Goal: Task Accomplishment & Management: Complete application form

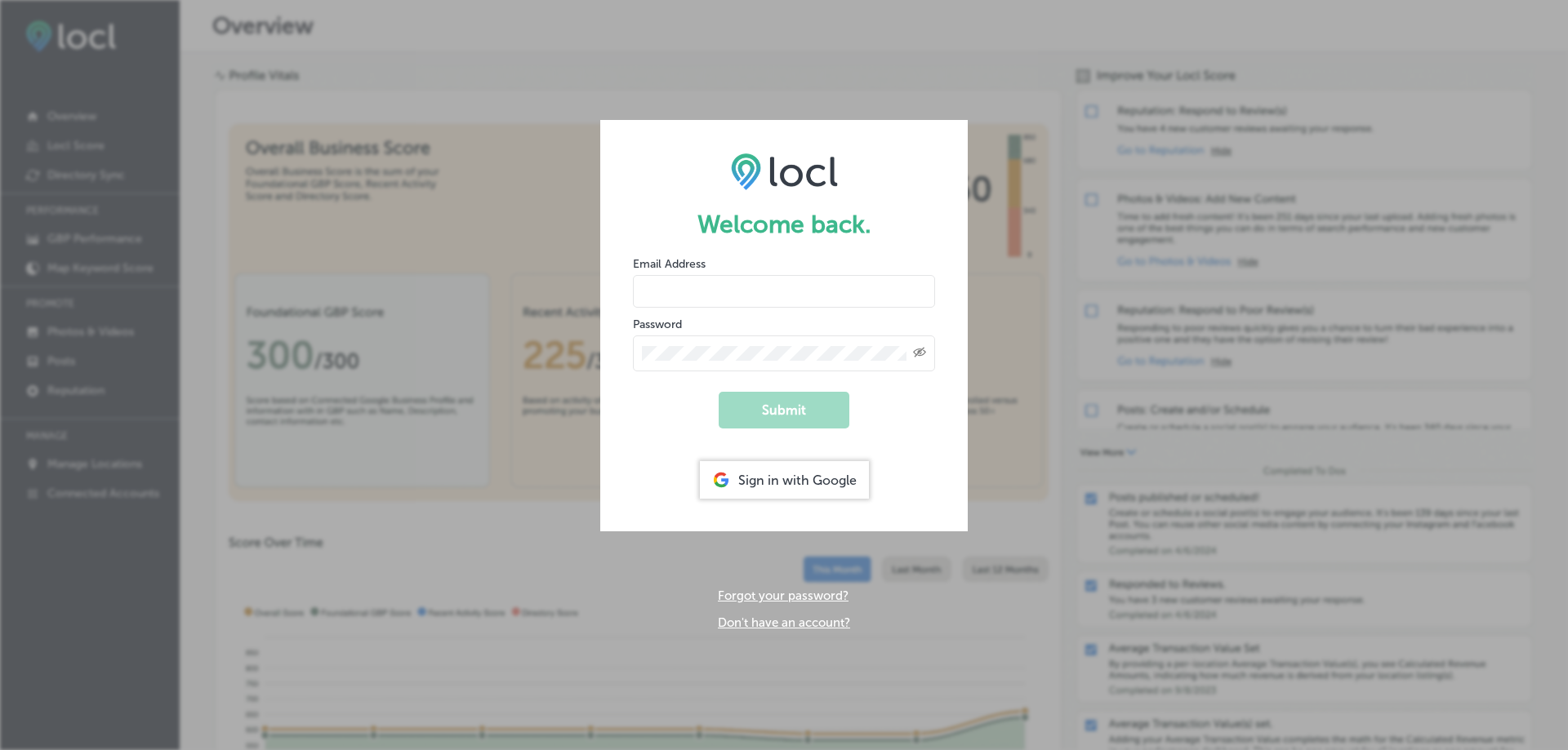
type input "[EMAIL_ADDRESS][DOMAIN_NAME]"
drag, startPoint x: 0, startPoint y: 0, endPoint x: 767, endPoint y: 480, distance: 904.8
click at [767, 480] on div "Sign in with Google" at bounding box center [784, 480] width 169 height 38
type input "[EMAIL_ADDRESS][DOMAIN_NAME]"
click at [776, 480] on div "Sign in with Google" at bounding box center [784, 480] width 169 height 38
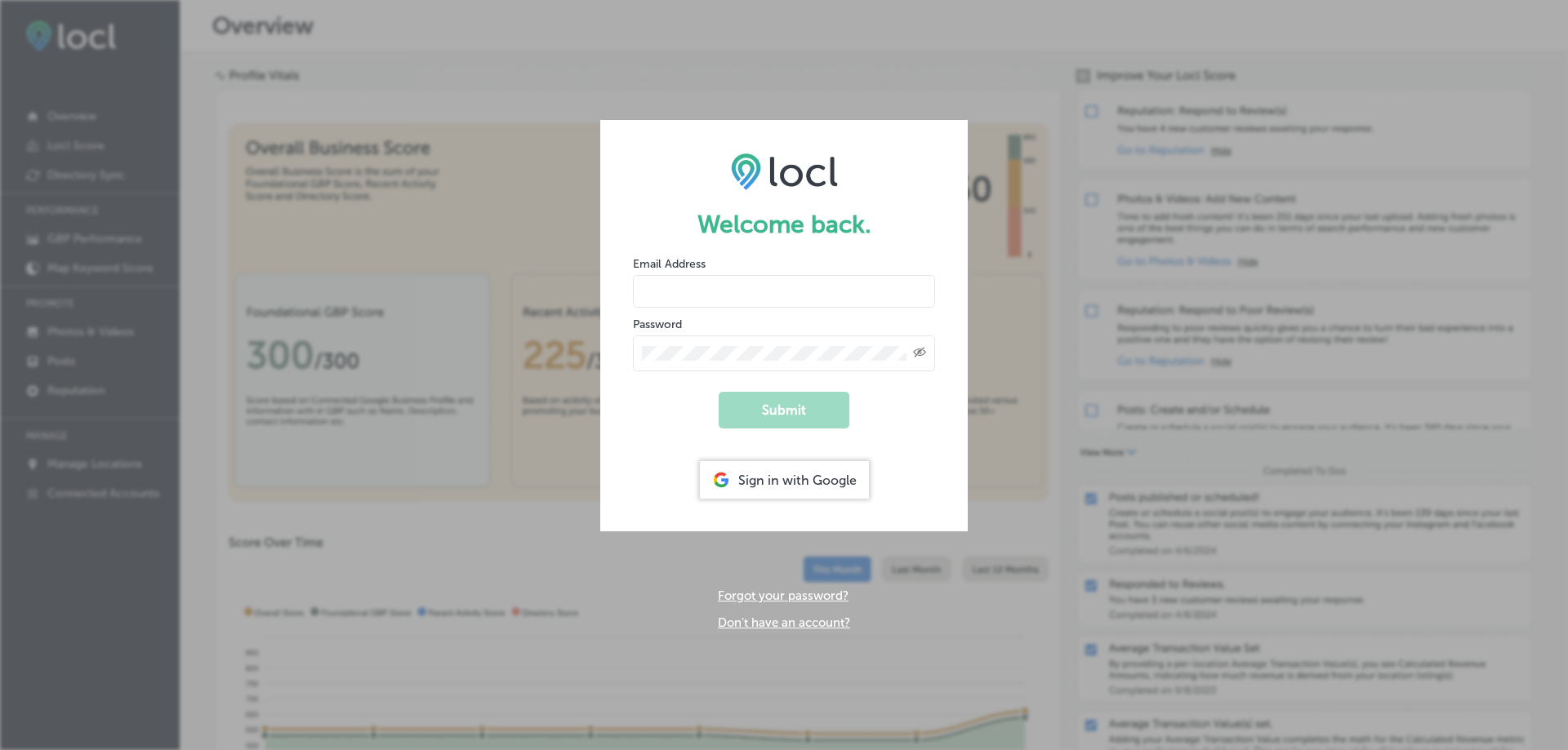
type input "[EMAIL_ADDRESS][DOMAIN_NAME]"
click at [772, 478] on div "Sign in with Google" at bounding box center [784, 480] width 169 height 38
type input "[EMAIL_ADDRESS][DOMAIN_NAME]"
click at [803, 478] on div "Sign in with Google" at bounding box center [784, 480] width 169 height 38
drag, startPoint x: 766, startPoint y: 292, endPoint x: 755, endPoint y: 294, distance: 11.2
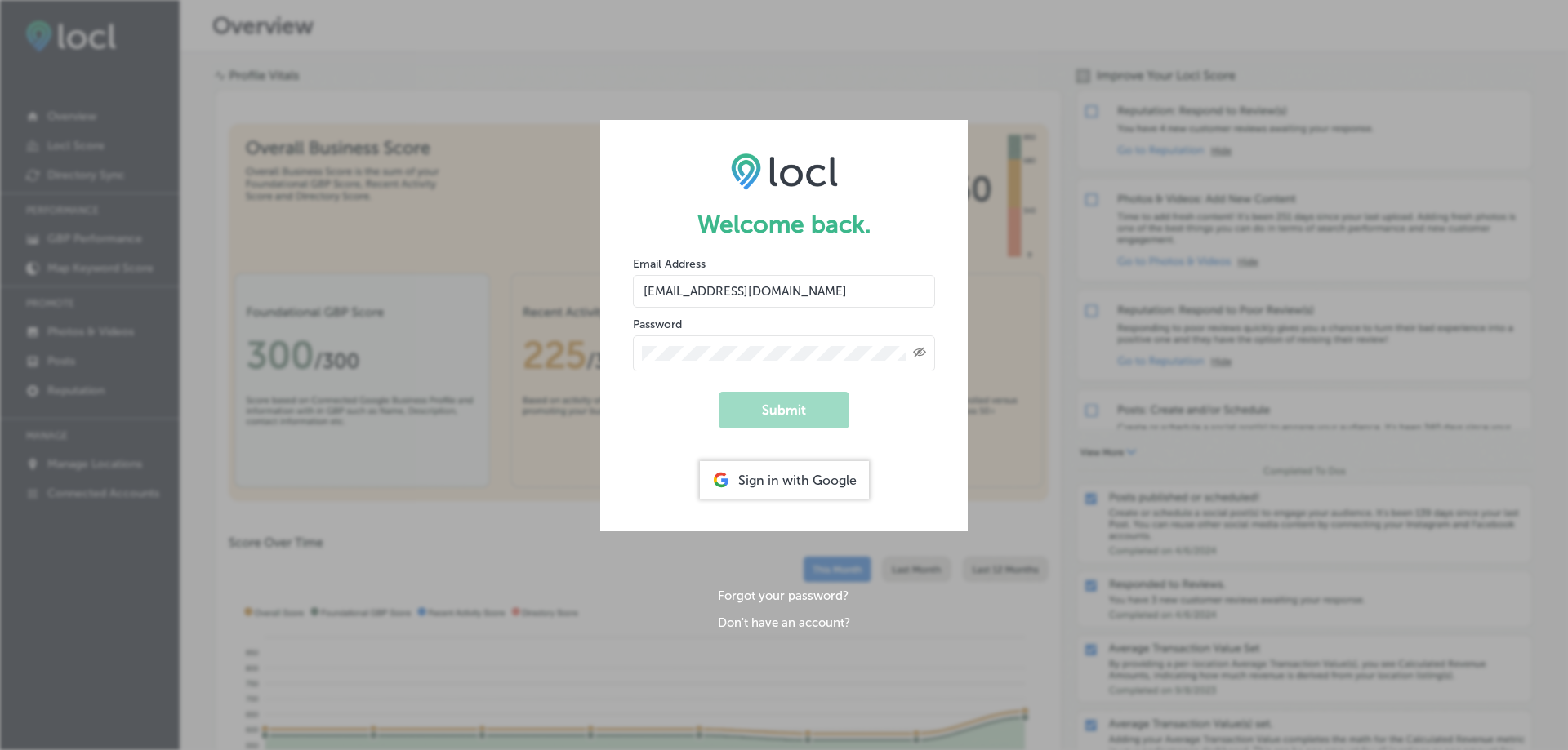
click at [767, 292] on input "[EMAIL_ADDRESS][DOMAIN_NAME]" at bounding box center [783, 291] width 302 height 33
click at [801, 291] on input "[EMAIL_ADDRESS][DOMAIN_NAME]" at bounding box center [783, 291] width 302 height 33
drag, startPoint x: 794, startPoint y: 291, endPoint x: 613, endPoint y: 281, distance: 181.3
click at [614, 281] on form "Welcome back. Email Address [EMAIL_ADDRESS][DOMAIN_NAME] Password Created with …" at bounding box center [783, 326] width 367 height 411
type input "[EMAIL_ADDRESS][DOMAIN_NAME]"
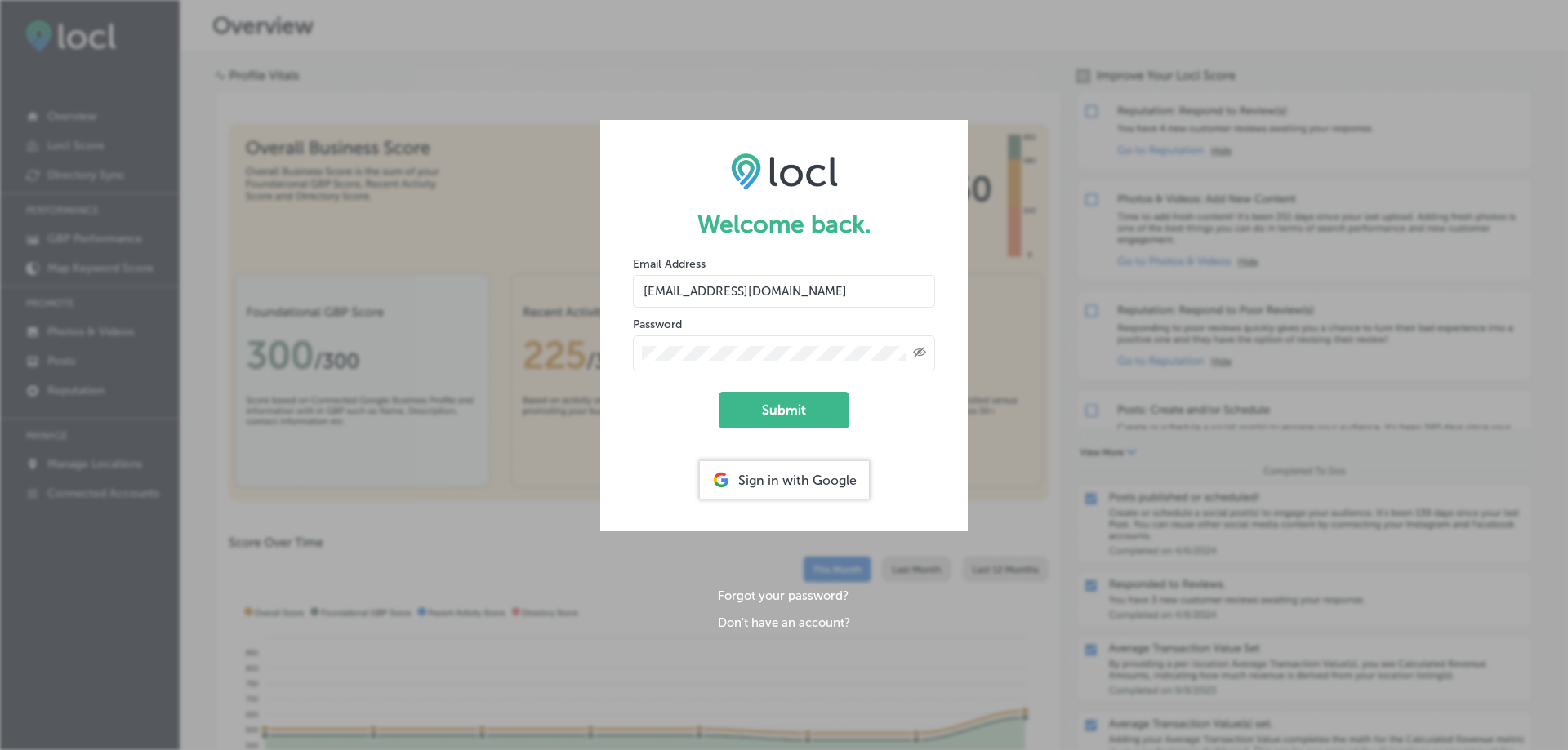
click at [620, 356] on form "Welcome back. Email Address [EMAIL_ADDRESS][DOMAIN_NAME] Password Created with …" at bounding box center [783, 326] width 367 height 411
click at [921, 351] on icon "Toggle password visibility" at bounding box center [920, 353] width 13 height 10
click at [810, 408] on button "Submit" at bounding box center [784, 410] width 131 height 37
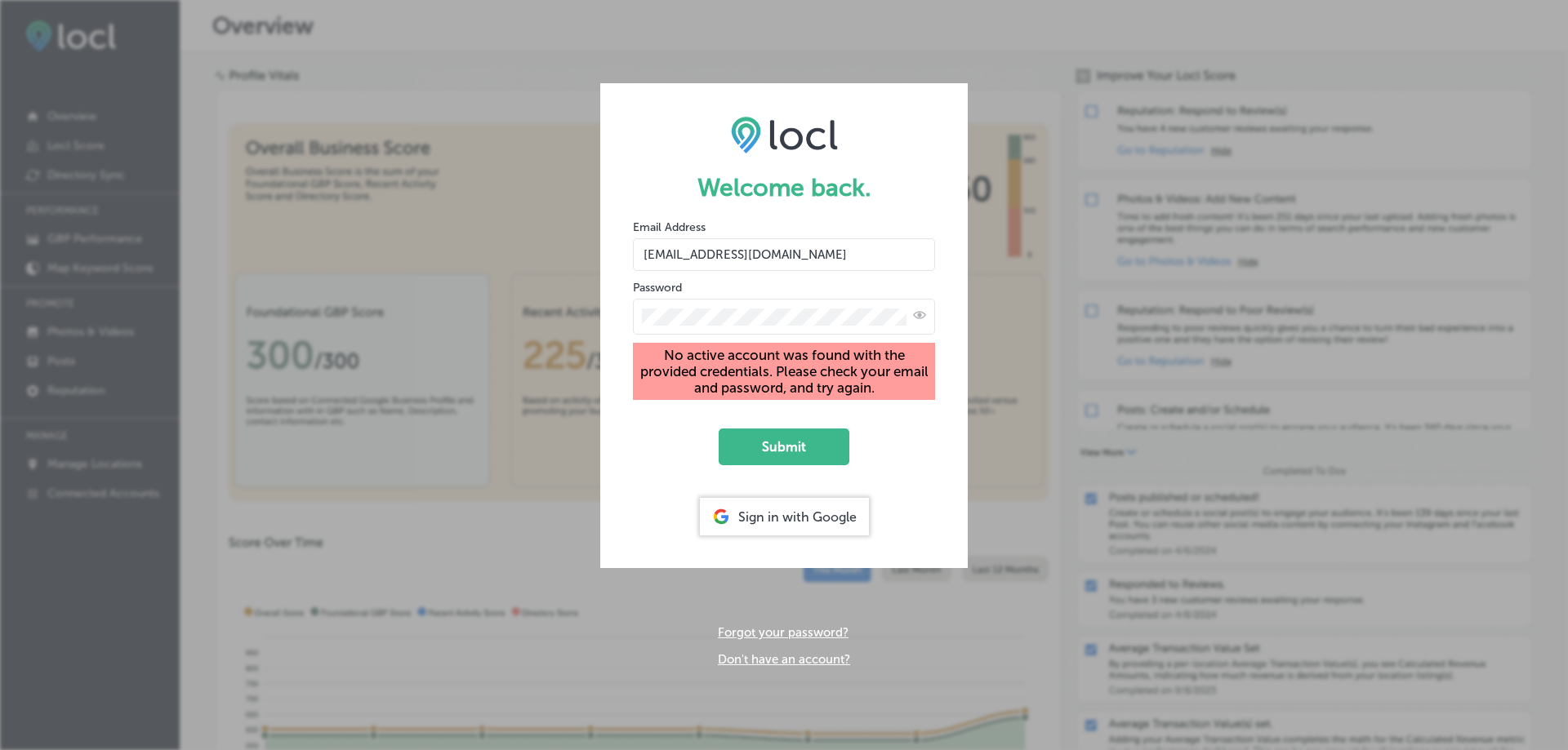
click at [1001, 298] on div "Welcome back. Email Address [EMAIL_ADDRESS][DOMAIN_NAME] Password No active acc…" at bounding box center [784, 375] width 1568 height 750
